Goal: Information Seeking & Learning: Learn about a topic

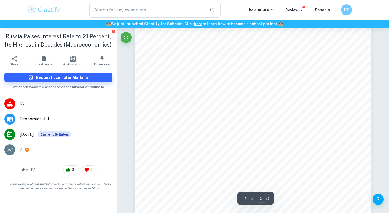
scroll to position [1370, 0]
click at [259, 102] on span "scarcity" at bounding box center [258, 103] width 15 height 5
click at [271, 101] on span "on the supply-side and increased AD, the" at bounding box center [305, 103] width 76 height 5
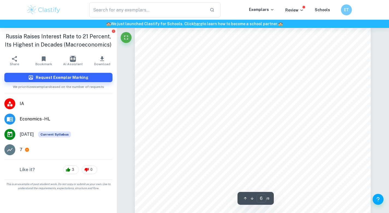
scroll to position [1610, 0]
click at [247, 134] on div "6 Higher interest rates discourage consumer borrowing and business investment, …" at bounding box center [253, 156] width 236 height 306
click at [291, 73] on div "7 spending. If the government continues to increase military expenditure, the C…" at bounding box center [253, 161] width 236 height 306
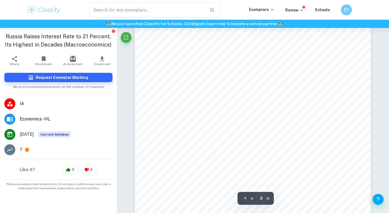
click at [254, 76] on div "8 of the factors of production in sectors aside from the military. It also wors…" at bounding box center [253, 129] width 236 height 306
